Goal: Navigation & Orientation: Find specific page/section

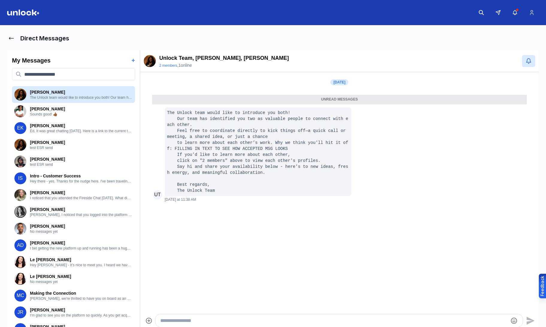
click at [10, 37] on icon at bounding box center [11, 38] width 6 height 6
click at [9, 38] on icon at bounding box center [11, 38] width 6 height 6
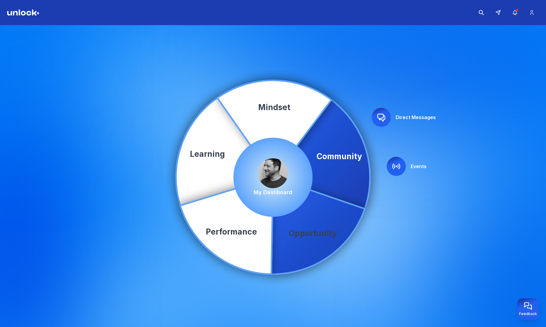
click at [331, 209] on icon at bounding box center [321, 154] width 97 height 109
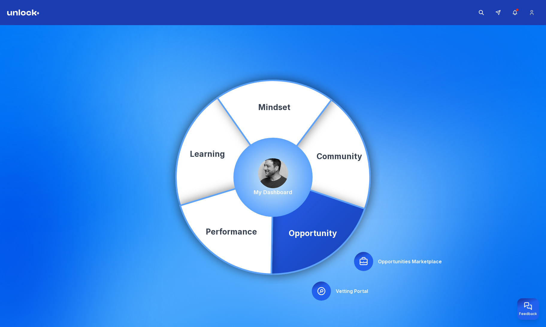
click at [368, 259] on icon at bounding box center [364, 262] width 10 height 10
